Goal: Task Accomplishment & Management: Manage account settings

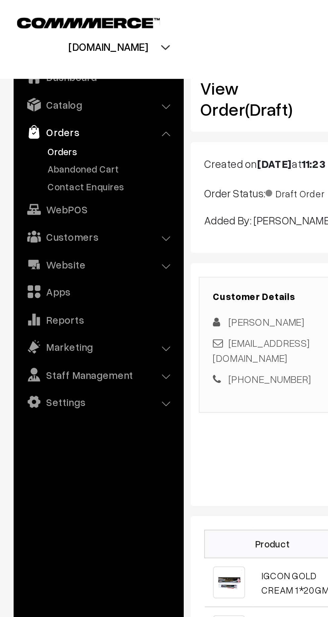
click at [29, 73] on link "Orders" at bounding box center [55, 74] width 66 height 7
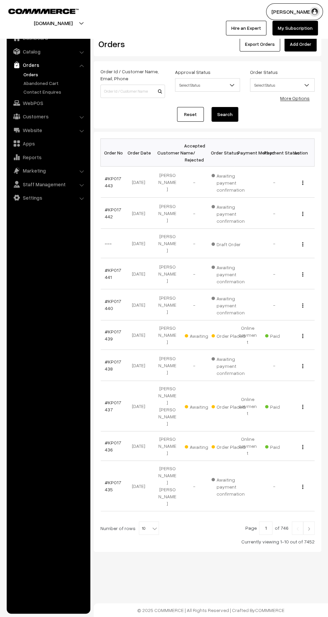
click at [30, 145] on link "Apps" at bounding box center [48, 143] width 80 height 12
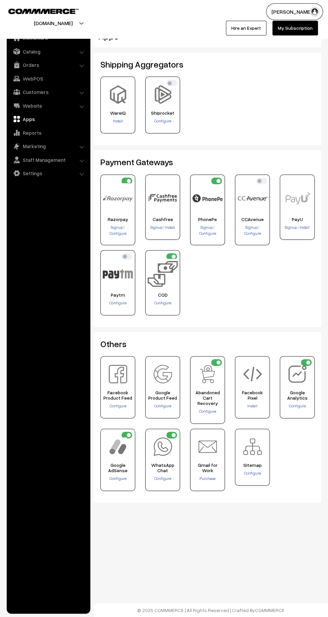
click at [218, 180] on input "checkbox" at bounding box center [216, 181] width 11 height 7
checkbox input "false"
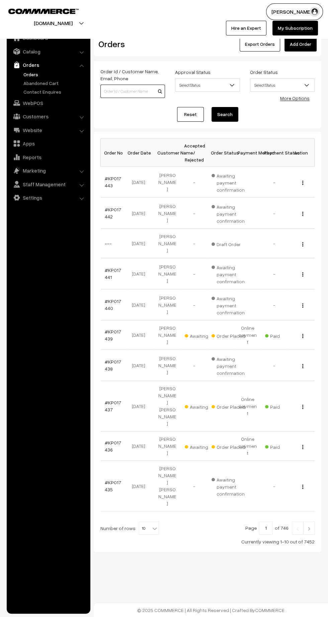
click at [129, 91] on input at bounding box center [132, 91] width 65 height 13
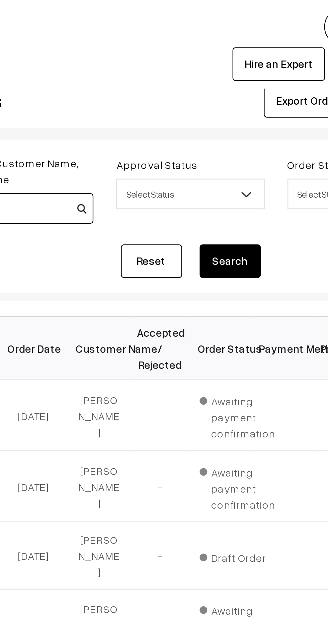
type input "KP017233"
click at [228, 113] on button "Search" at bounding box center [224, 114] width 27 height 15
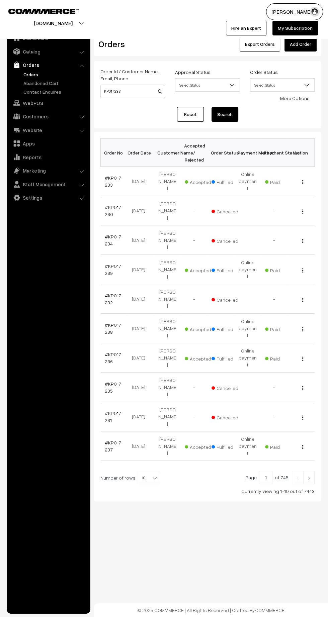
click at [111, 175] on link "#KP017233" at bounding box center [113, 181] width 16 height 13
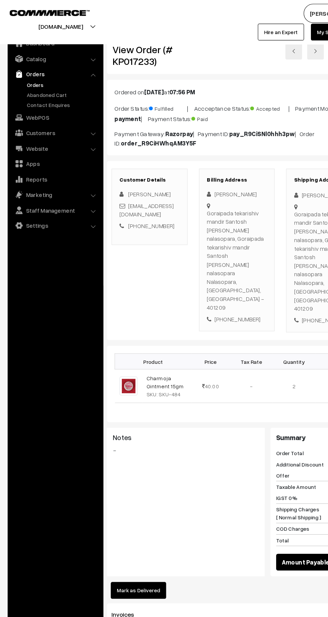
click at [33, 77] on link "Orders" at bounding box center [55, 74] width 66 height 7
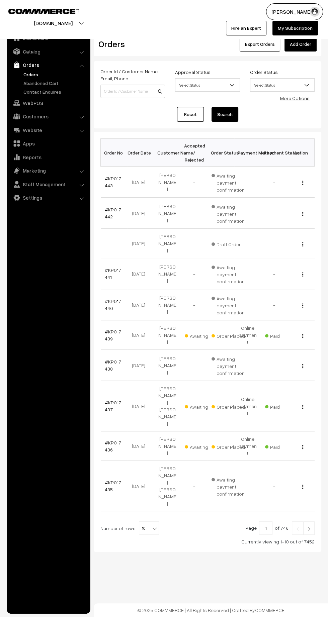
click at [108, 242] on link "---" at bounding box center [108, 243] width 7 height 6
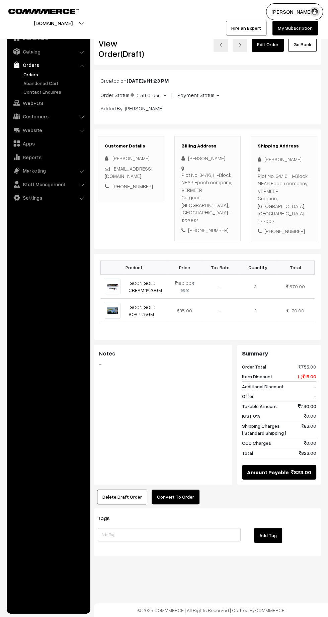
click at [178, 489] on button "Convert To Order" at bounding box center [175, 496] width 48 height 15
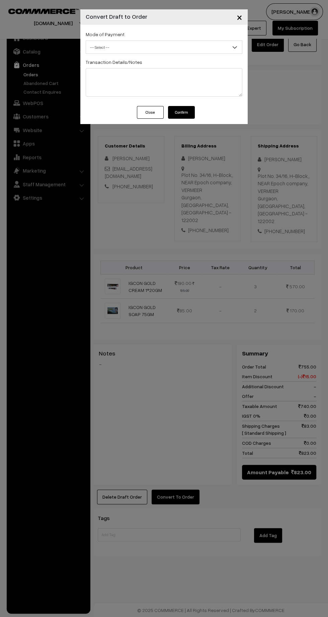
click at [193, 42] on span "-- Select --" at bounding box center [164, 47] width 156 height 12
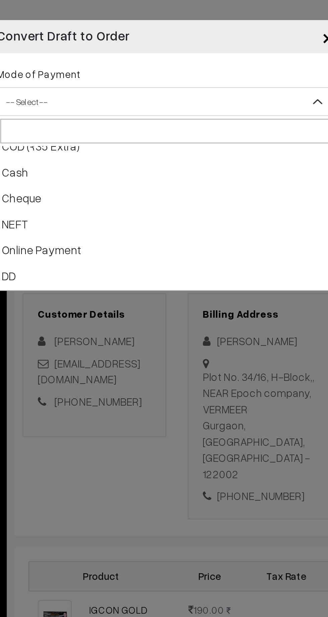
scroll to position [22, 0]
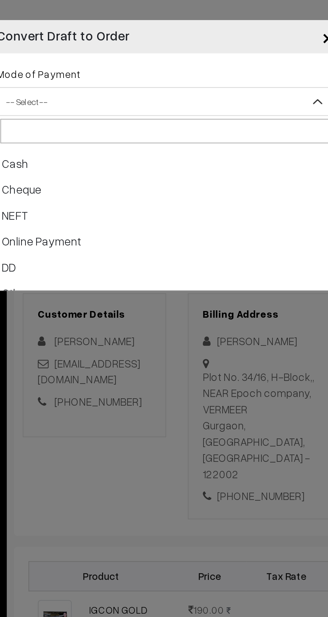
select select "5"
checkbox input "true"
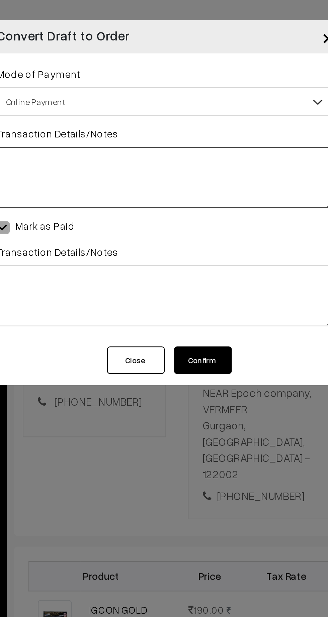
click at [156, 82] on textarea at bounding box center [164, 82] width 156 height 28
type textarea "Paytm"
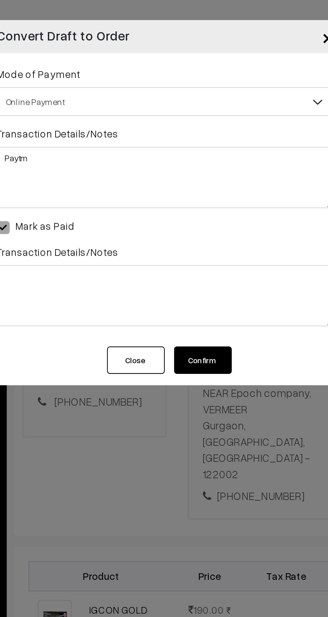
click at [184, 168] on button "Confirm" at bounding box center [181, 167] width 27 height 13
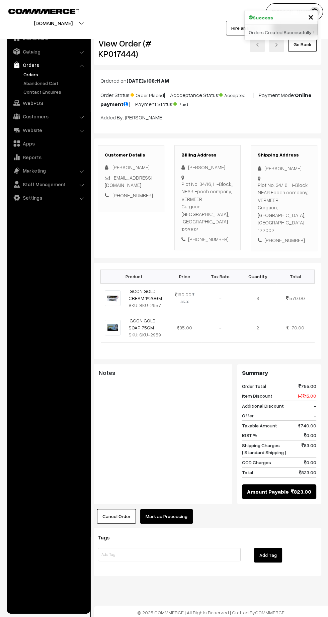
click at [172, 509] on button "Mark as Processing" at bounding box center [166, 516] width 52 height 15
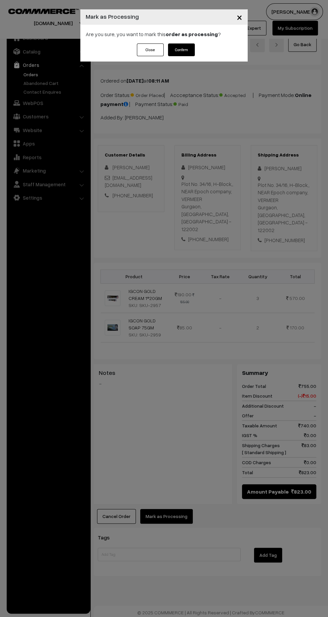
click at [185, 53] on button "Confirm" at bounding box center [181, 49] width 27 height 13
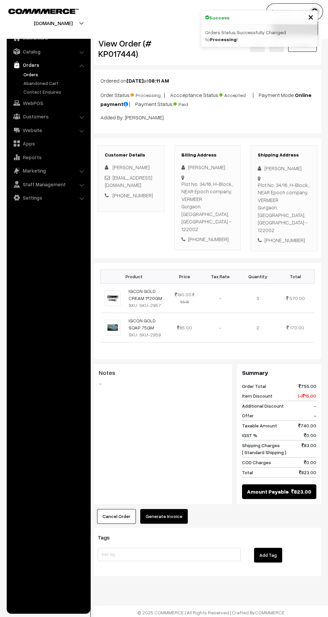
click at [169, 509] on button "Generate Invoice" at bounding box center [163, 516] width 47 height 15
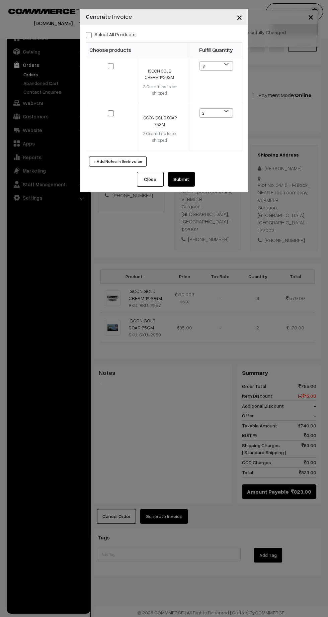
click at [88, 33] on span at bounding box center [89, 35] width 6 height 6
click at [88, 33] on input "Select All Products" at bounding box center [88, 34] width 4 height 4
checkbox input "true"
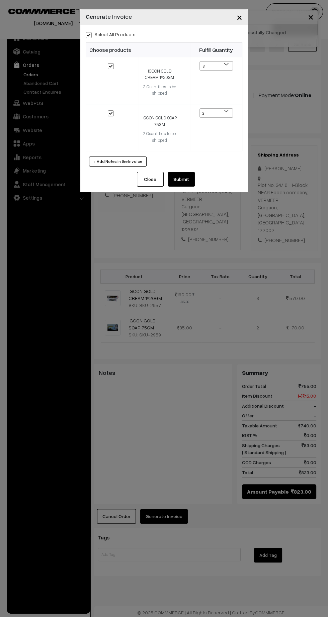
click at [193, 182] on button "Submit" at bounding box center [181, 179] width 27 height 15
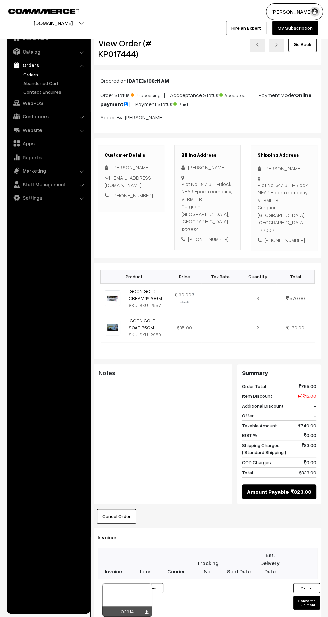
click at [31, 74] on link "Orders" at bounding box center [55, 74] width 66 height 7
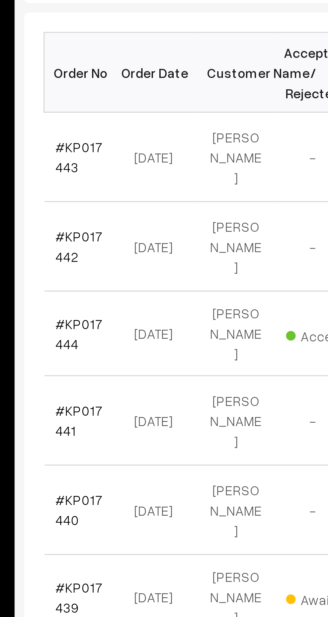
click at [112, 179] on link "#KP017443" at bounding box center [113, 182] width 16 height 13
click at [108, 214] on link "#KP017442" at bounding box center [113, 213] width 16 height 13
